Goal: Check status: Check status

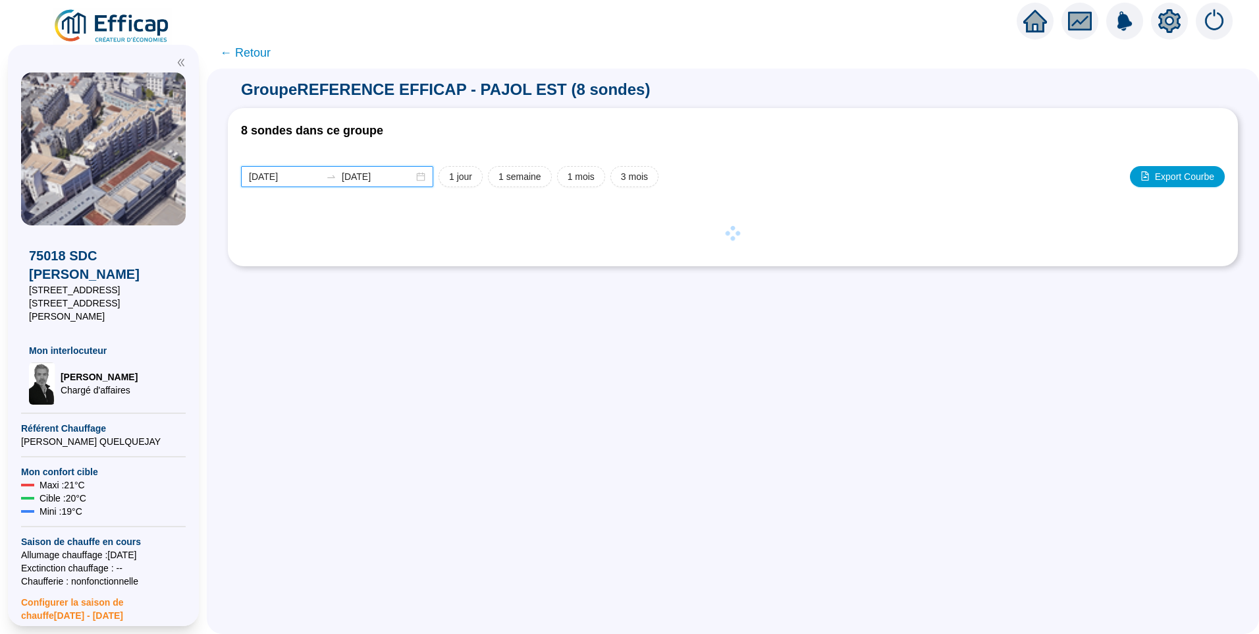
click at [305, 175] on input "[DATE]" at bounding box center [285, 177] width 72 height 14
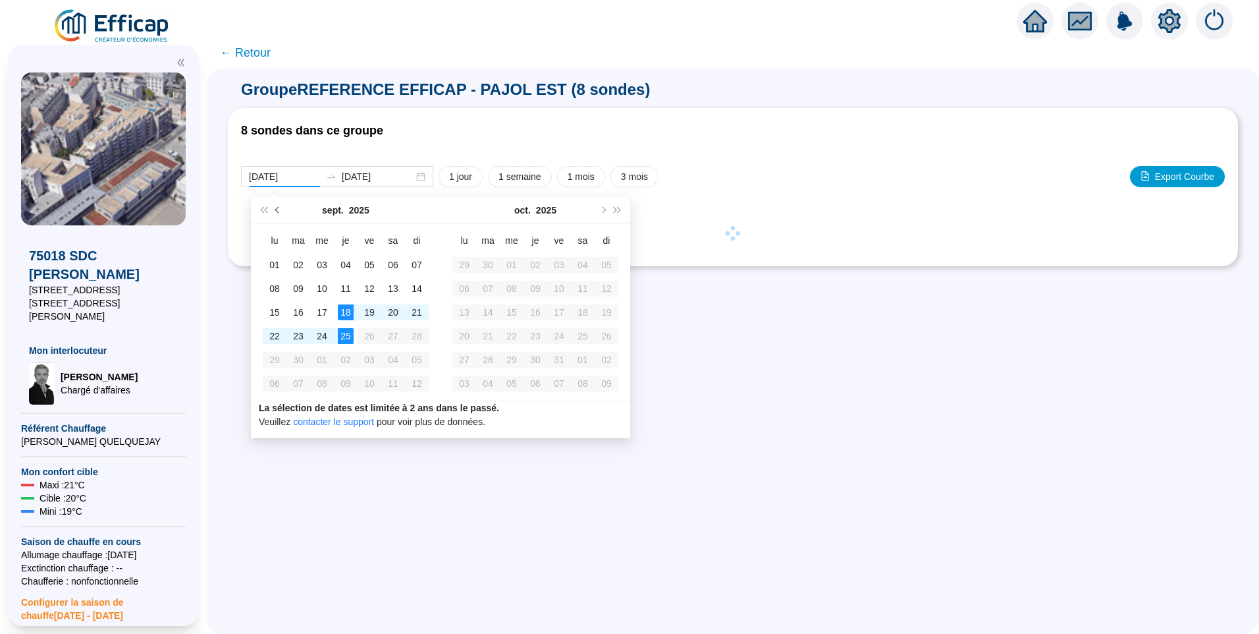
click at [283, 213] on button "Mois précédent (PageUp)" at bounding box center [278, 210] width 14 height 26
click at [283, 214] on button "Mois précédent (PageUp)" at bounding box center [278, 210] width 14 height 26
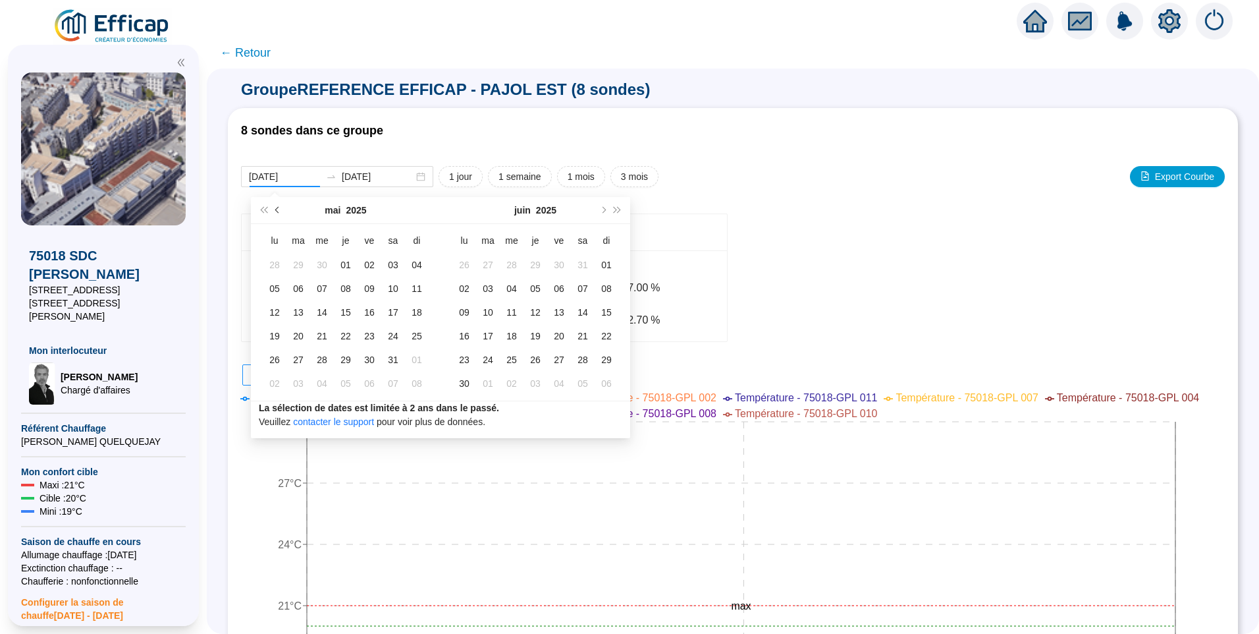
click at [283, 214] on button "Mois précédent (PageUp)" at bounding box center [278, 210] width 14 height 26
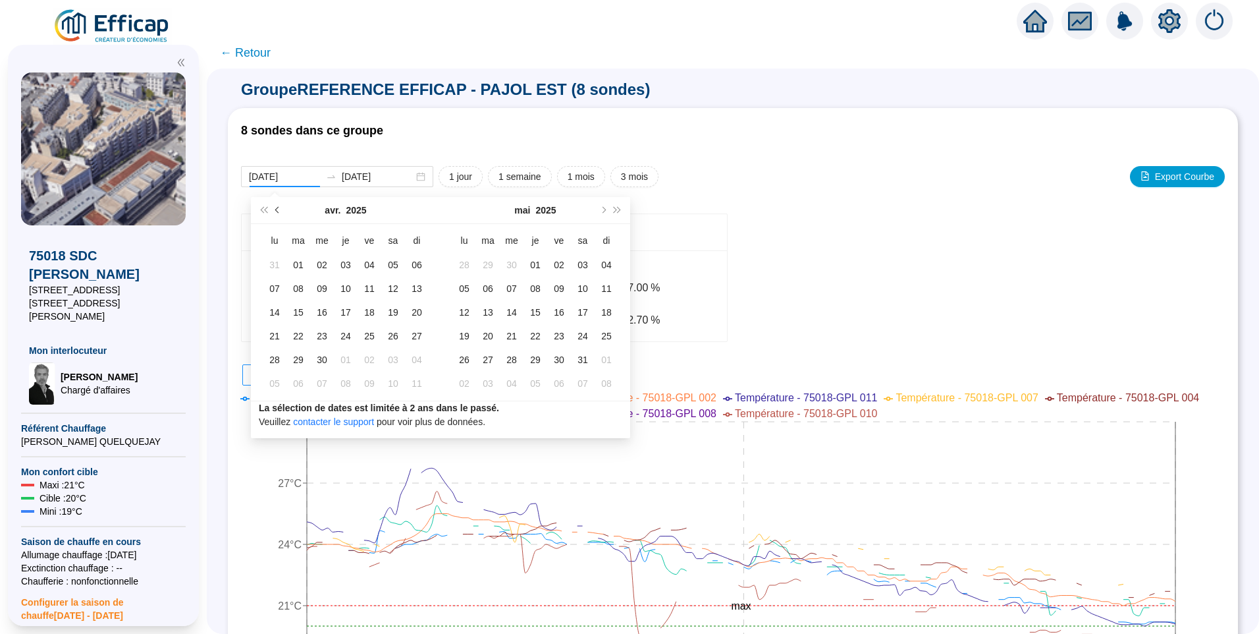
click at [283, 214] on button "Mois précédent (PageUp)" at bounding box center [278, 210] width 14 height 26
click at [280, 210] on span "Mois précédent (PageUp)" at bounding box center [278, 210] width 7 height 7
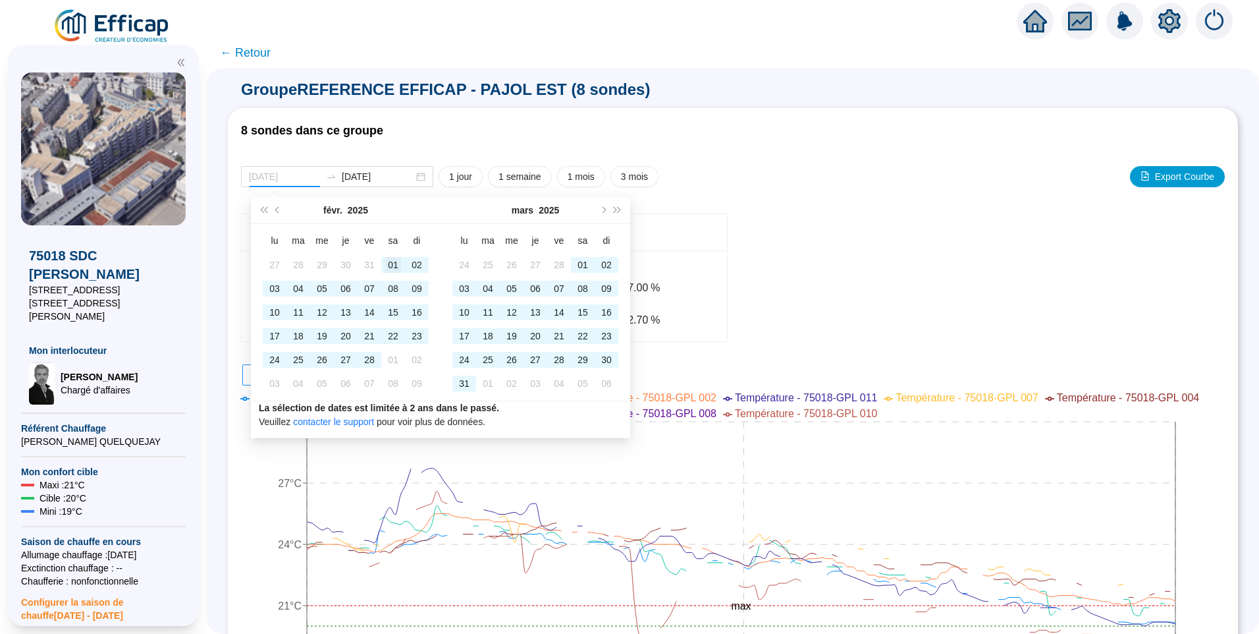
type input "[DATE]"
click at [391, 269] on div "01" at bounding box center [393, 265] width 16 height 16
type input "[DATE]"
click at [459, 381] on div "31" at bounding box center [464, 383] width 16 height 16
